Goal: Check status

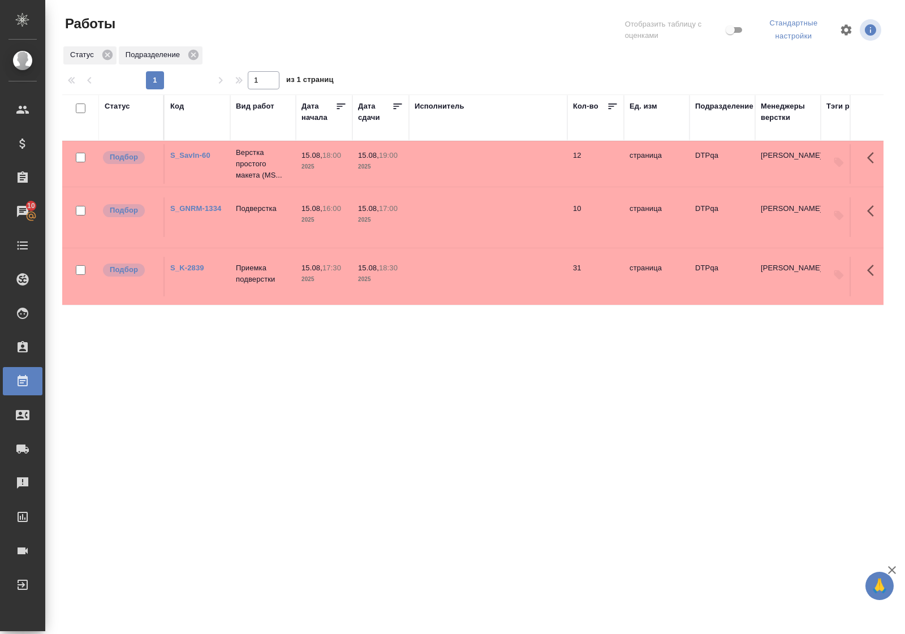
click at [126, 103] on div "Статус" at bounding box center [117, 106] width 25 height 11
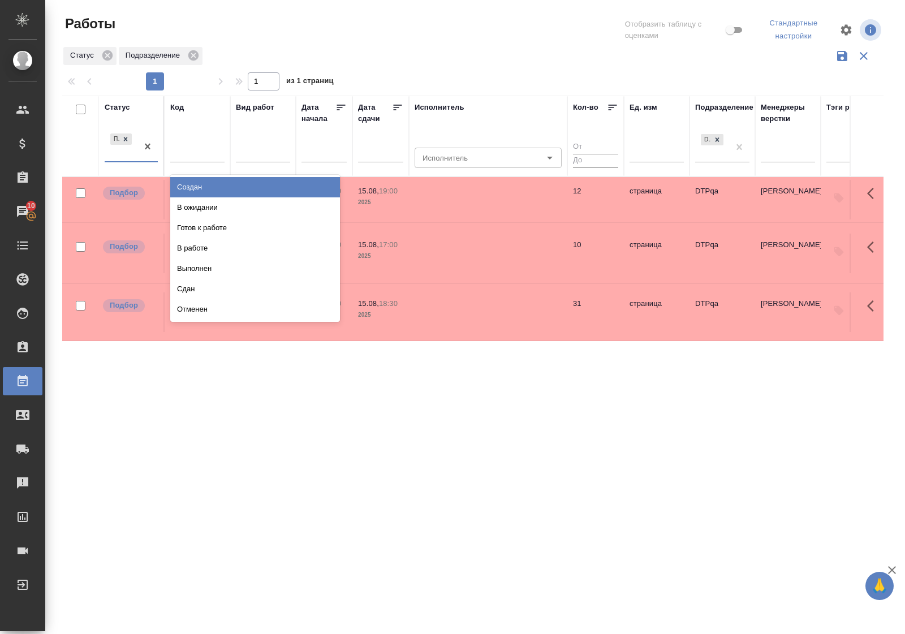
click at [128, 159] on div "Подбор" at bounding box center [121, 146] width 33 height 31
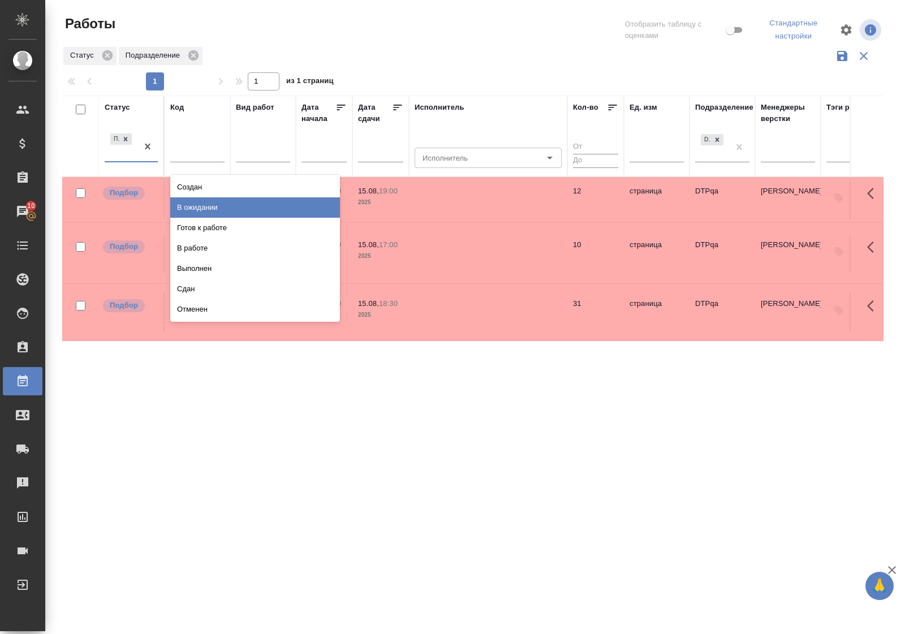
click at [180, 209] on div "В ожидании" at bounding box center [255, 207] width 170 height 20
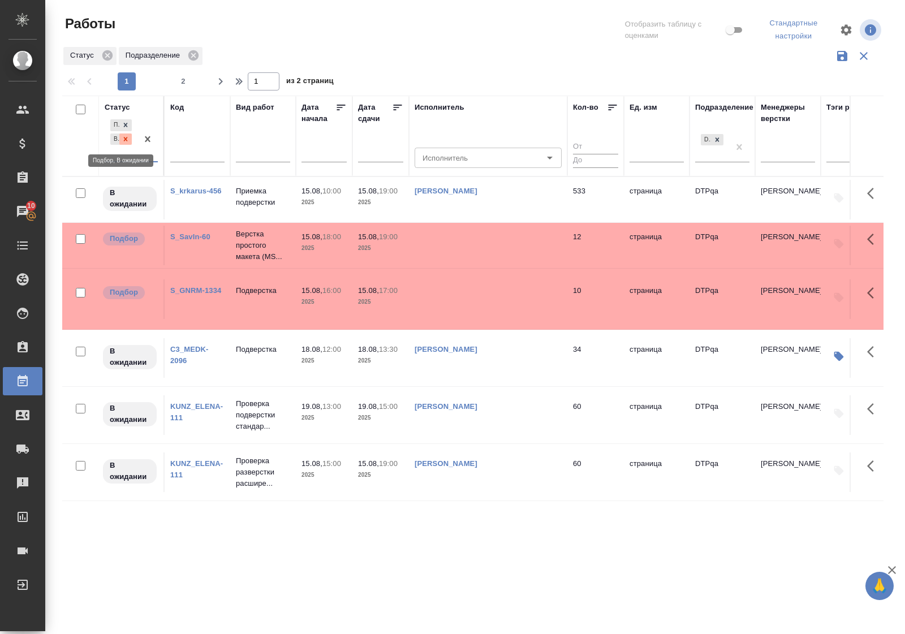
click at [128, 142] on icon at bounding box center [126, 139] width 8 height 8
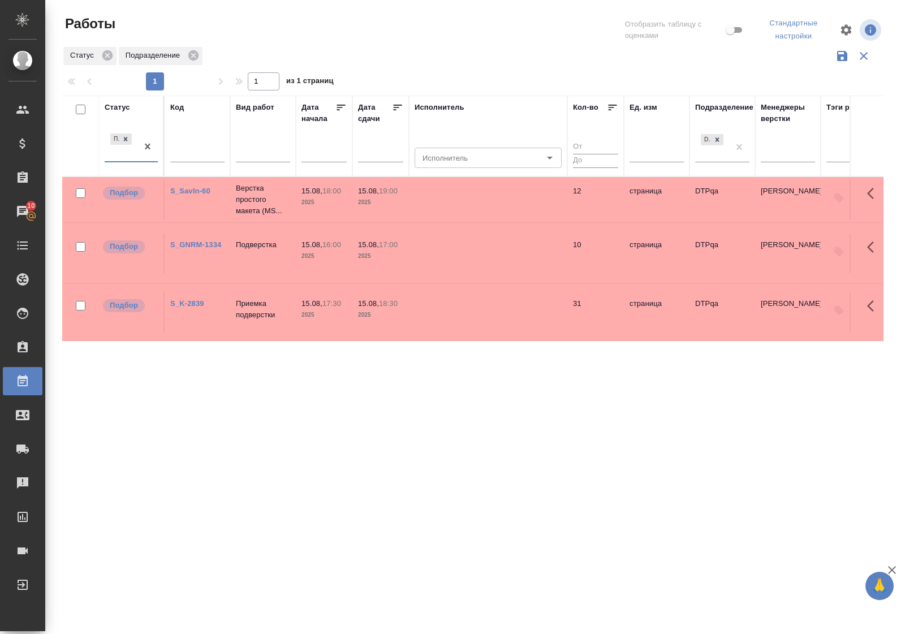
click at [126, 106] on div "Статус" at bounding box center [117, 107] width 25 height 11
